Goal: Transaction & Acquisition: Book appointment/travel/reservation

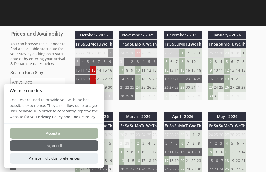
click at [84, 147] on button "Reject all" at bounding box center [54, 145] width 89 height 11
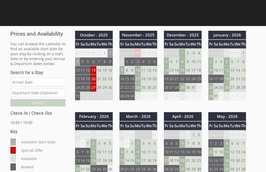
click at [138, 61] on td "3" at bounding box center [138, 61] width 6 height 9
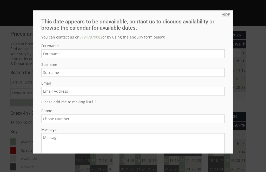
click at [225, 17] on link "HIDE" at bounding box center [226, 14] width 8 height 5
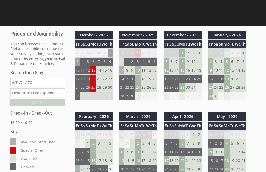
click at [43, 85] on input "Date" at bounding box center [37, 82] width 55 height 9
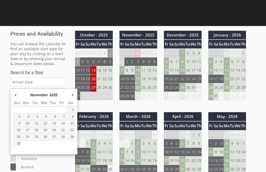
type input "[DATE]"
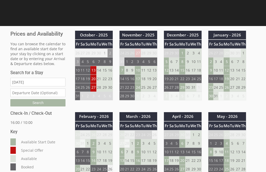
click at [57, 97] on input "text" at bounding box center [37, 92] width 55 height 9
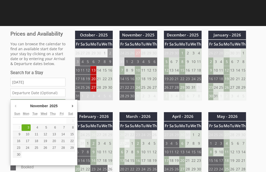
type input "[DATE]"
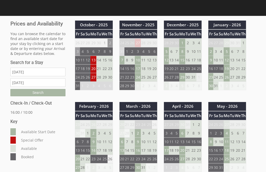
scroll to position [10, 0]
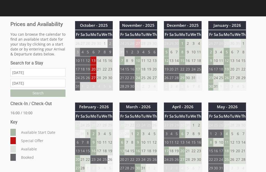
click at [55, 95] on input "Search" at bounding box center [37, 92] width 55 height 7
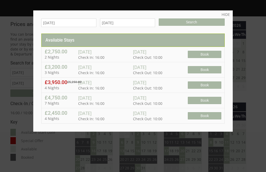
click at [137, 24] on input "[DATE]" at bounding box center [127, 22] width 55 height 9
click at [150, 25] on input "[DATE]" at bounding box center [127, 22] width 55 height 9
click at [145, 23] on input "[DATE]" at bounding box center [127, 22] width 55 height 9
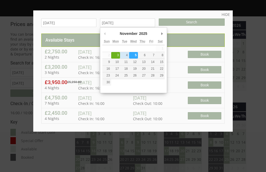
type input "[DATE]"
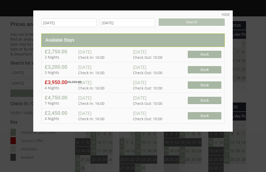
click at [199, 22] on input "Search" at bounding box center [192, 21] width 66 height 7
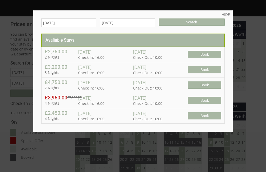
click at [86, 27] on input "[DATE]" at bounding box center [68, 22] width 55 height 9
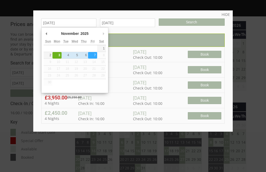
type input "[DATE]"
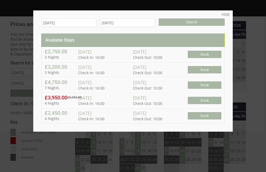
click at [138, 25] on input "[DATE]" at bounding box center [127, 22] width 55 height 9
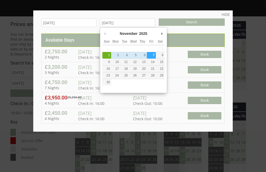
type input "[DATE]"
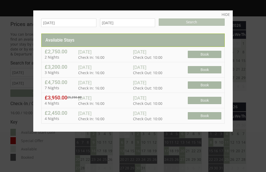
click at [201, 24] on input "Search" at bounding box center [192, 21] width 66 height 7
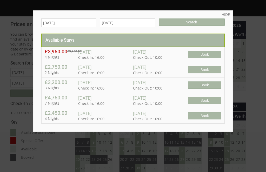
scroll to position [0, 0]
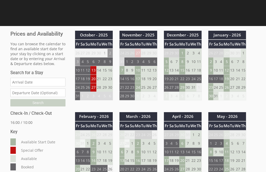
click at [40, 85] on input "Date" at bounding box center [37, 82] width 55 height 9
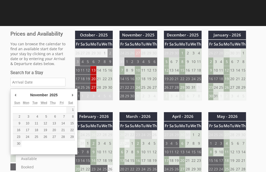
type input "[DATE]"
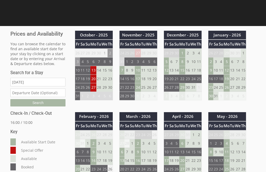
click at [54, 96] on input "text" at bounding box center [37, 92] width 55 height 9
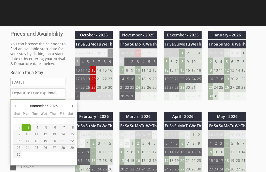
type input "[DATE]"
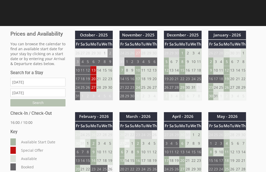
click at [57, 104] on input "Search" at bounding box center [37, 102] width 55 height 7
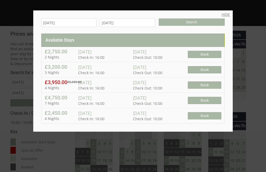
click at [224, 17] on link "HIDE" at bounding box center [226, 14] width 8 height 5
